Goal: Navigation & Orientation: Find specific page/section

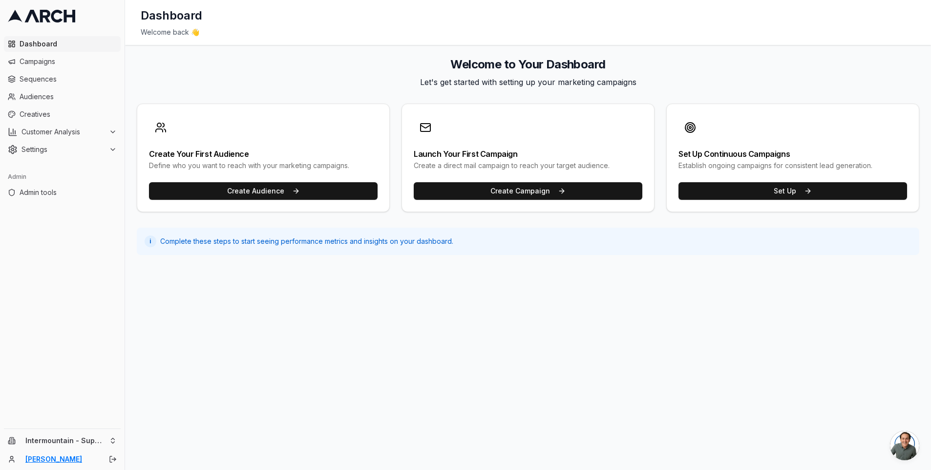
click at [65, 461] on link "[PERSON_NAME]" at bounding box center [61, 459] width 73 height 10
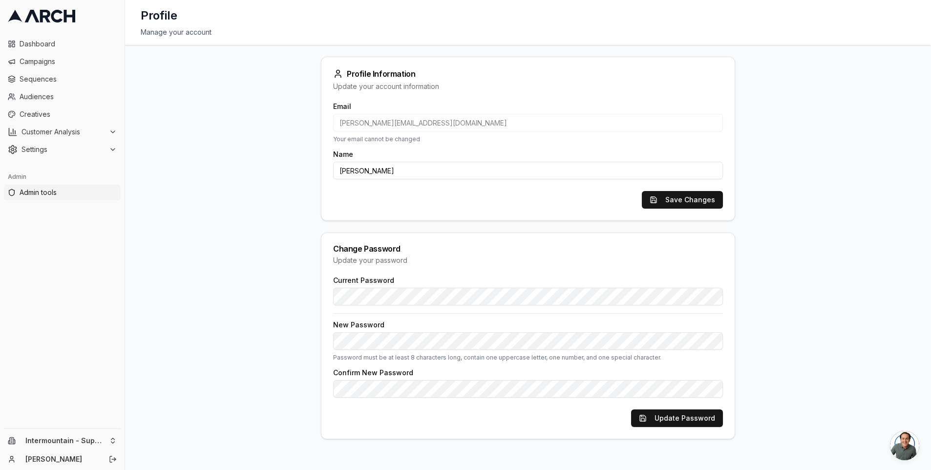
click at [48, 189] on span "Admin tools" at bounding box center [68, 192] width 97 height 10
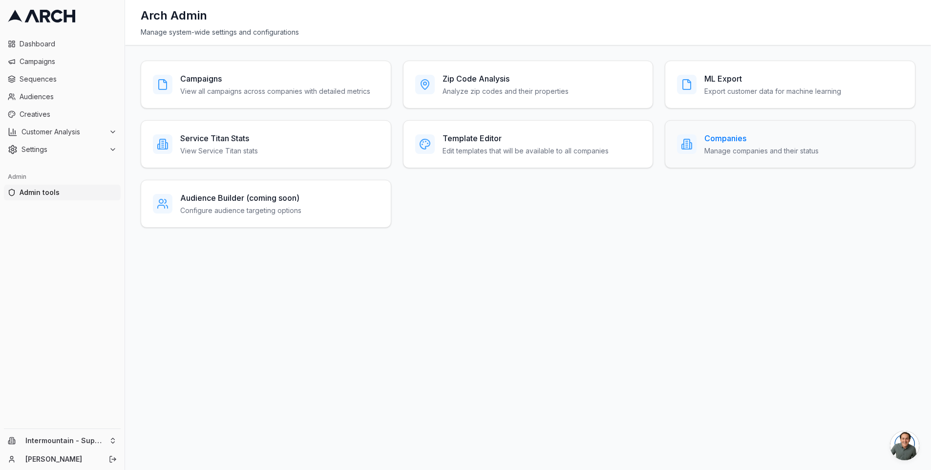
click at [751, 135] on h3 "Companies" at bounding box center [761, 138] width 114 height 12
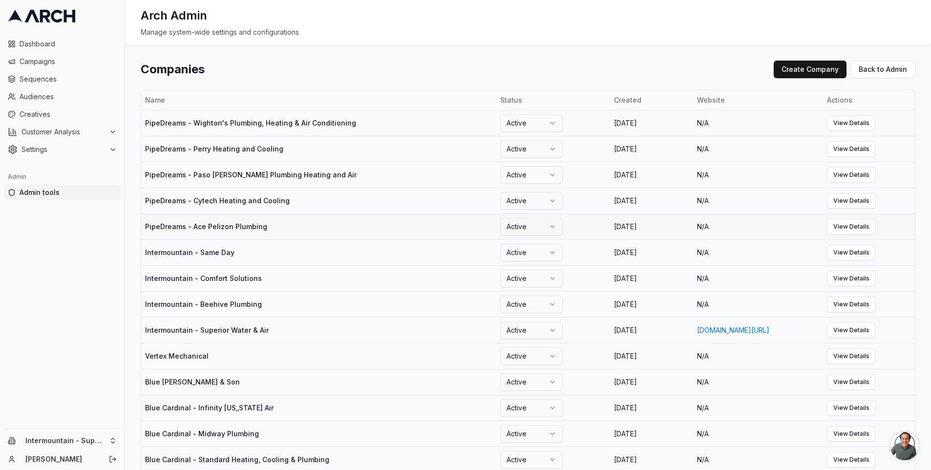
scroll to position [602, 0]
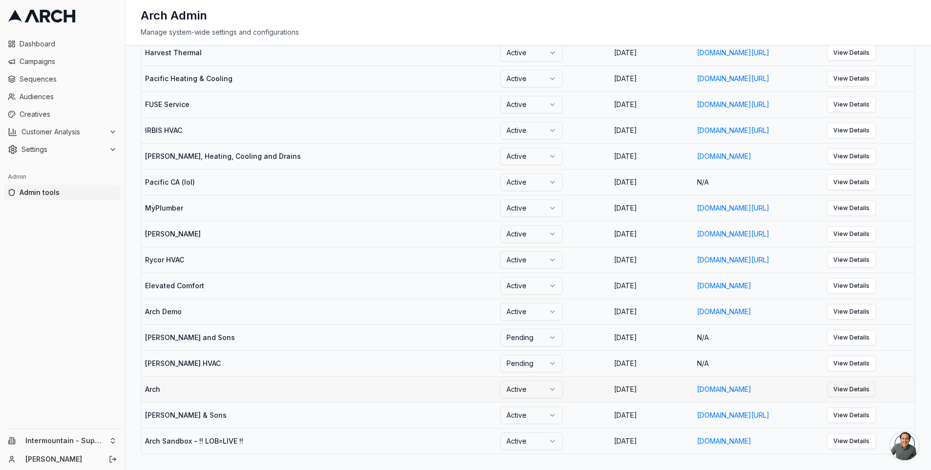
click at [875, 391] on link "View Details" at bounding box center [851, 389] width 49 height 16
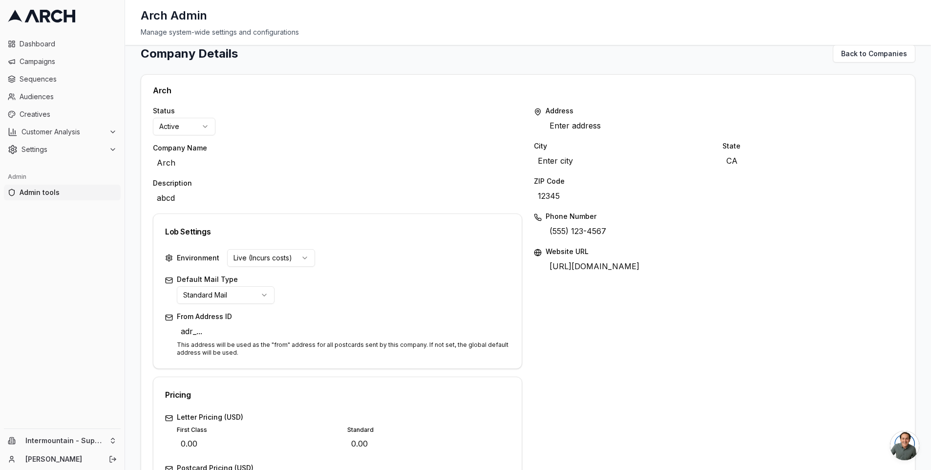
scroll to position [249, 0]
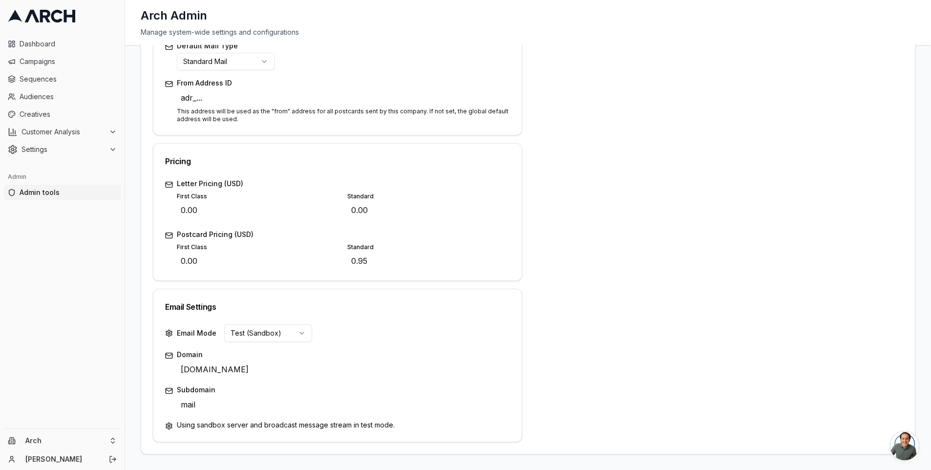
click at [580, 73] on div "Address Enter address Edit City Enter city Edit State CA Edit ZIP Code 12345 Ed…" at bounding box center [718, 157] width 369 height 569
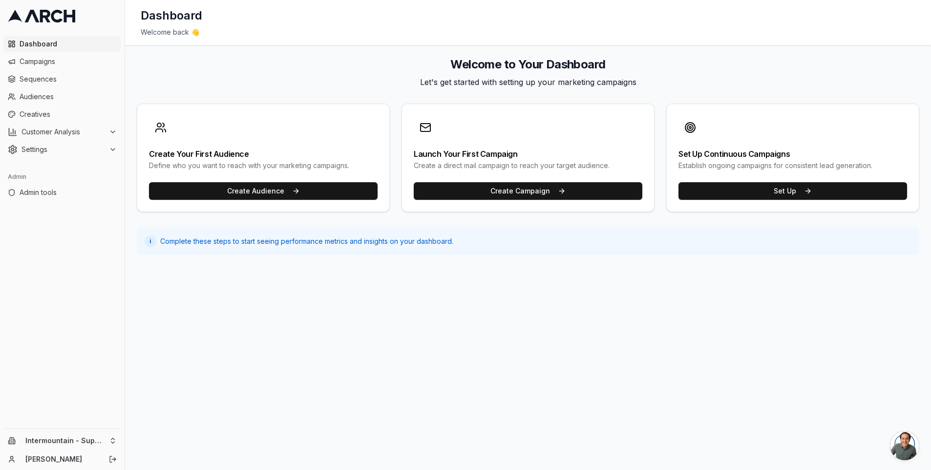
click at [63, 44] on span "Dashboard" at bounding box center [68, 44] width 97 height 10
click at [53, 90] on link "Audiences" at bounding box center [62, 97] width 117 height 16
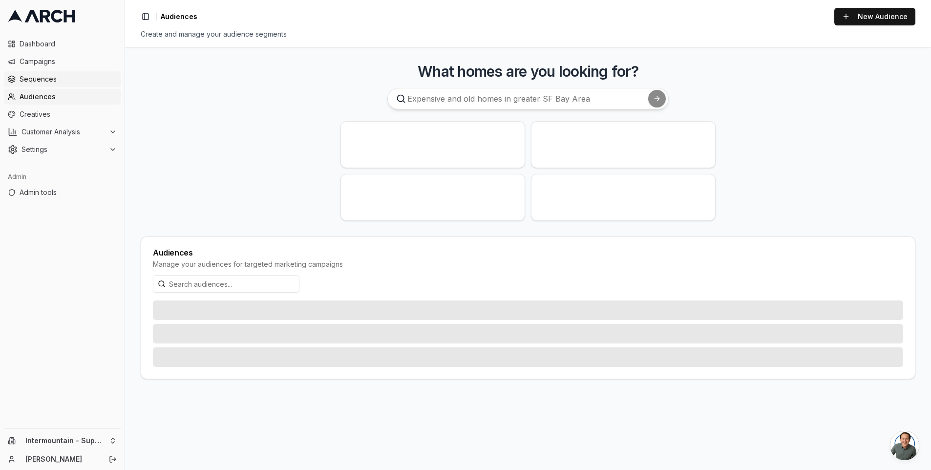
click at [67, 75] on span "Sequences" at bounding box center [68, 79] width 97 height 10
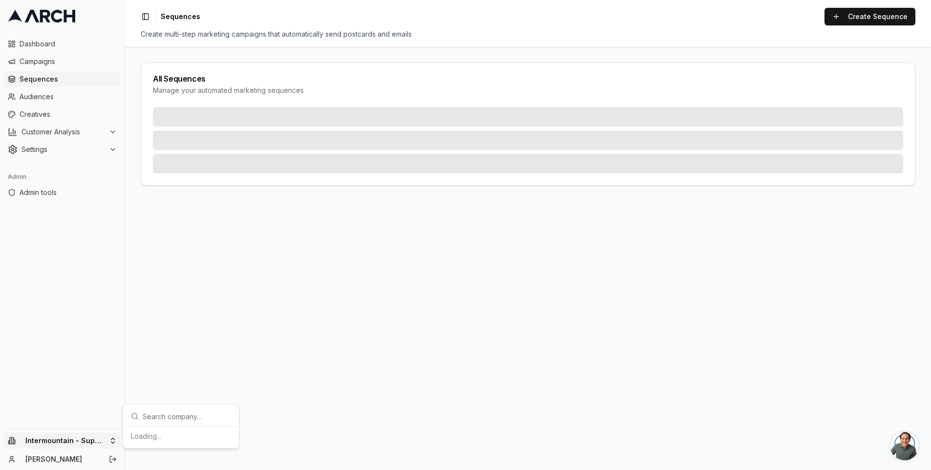
click at [69, 437] on html "Dashboard Campaigns Sequences Audiences Creatives Customer Analysis Settings Ad…" at bounding box center [465, 235] width 931 height 470
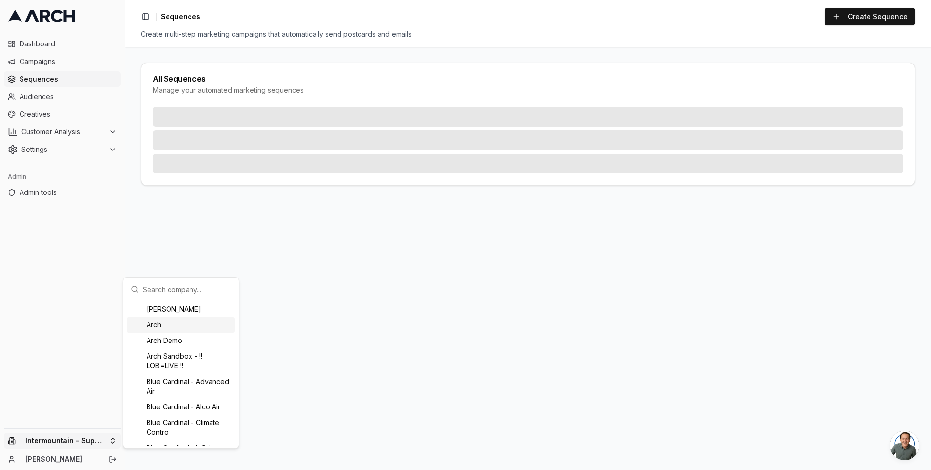
click at [170, 326] on div "Arch" at bounding box center [181, 325] width 108 height 16
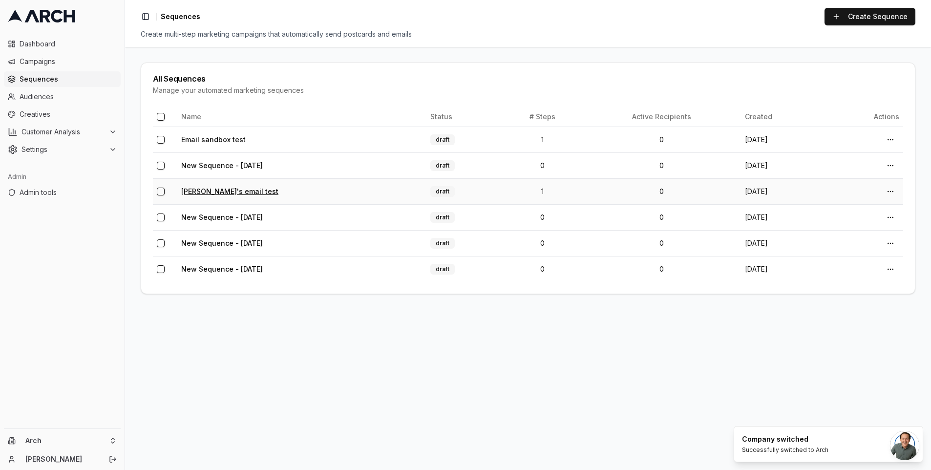
click at [222, 193] on link "Matt's email test" at bounding box center [229, 191] width 97 height 8
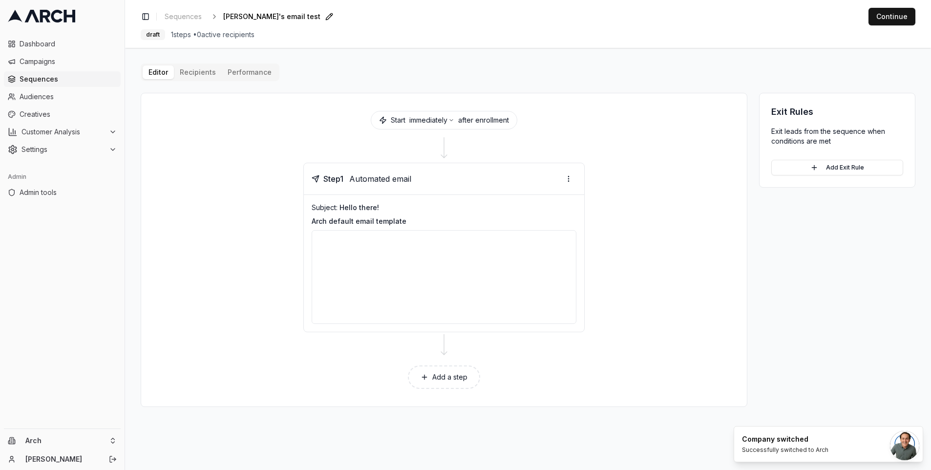
click at [240, 17] on span "Matt's email test" at bounding box center [271, 17] width 97 height 10
click at [181, 16] on span "Sequences" at bounding box center [183, 17] width 37 height 10
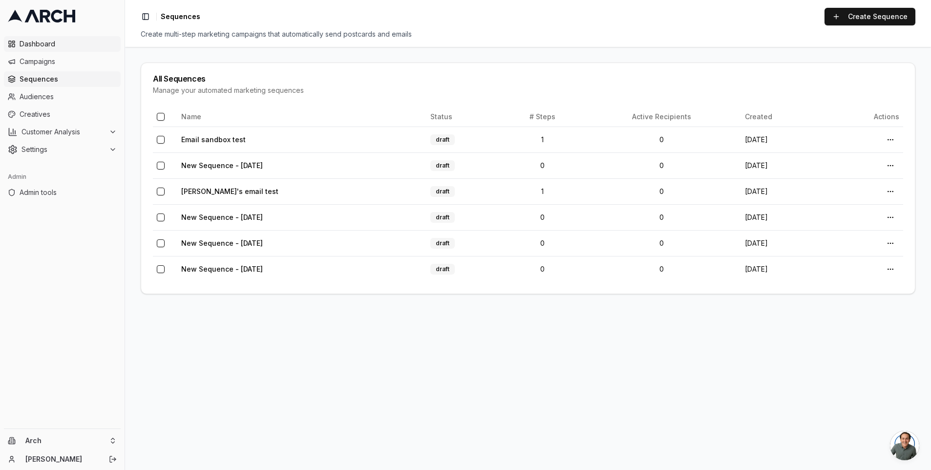
click at [45, 47] on span "Dashboard" at bounding box center [68, 44] width 97 height 10
